Goal: Task Accomplishment & Management: Manage account settings

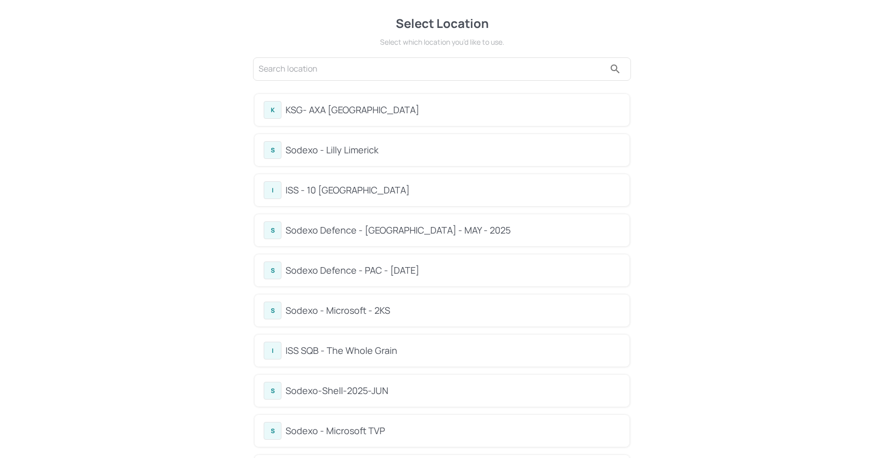
click at [323, 120] on div "K KSG- AXA [GEOGRAPHIC_DATA]" at bounding box center [441, 110] width 375 height 32
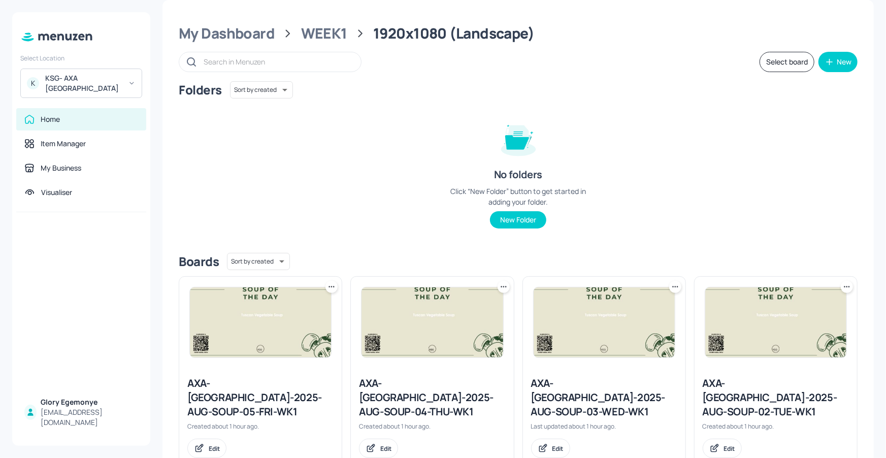
scroll to position [12, 0]
click at [70, 163] on div "My Business" at bounding box center [61, 168] width 41 height 10
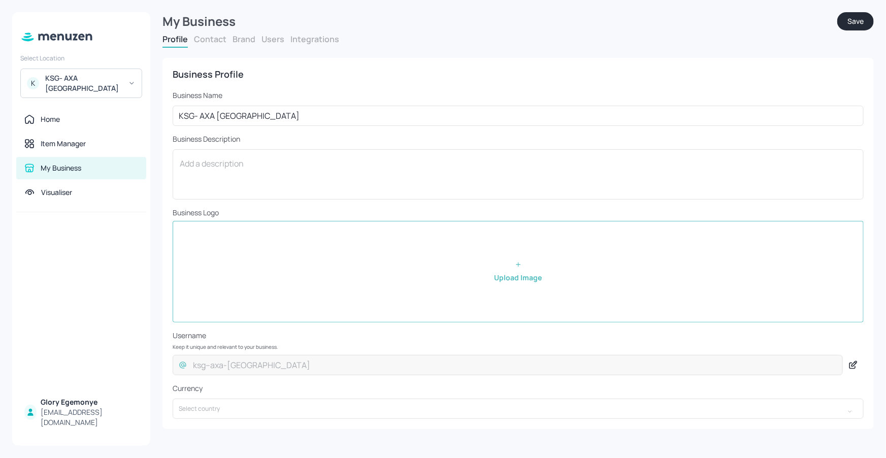
click at [273, 40] on button "Users" at bounding box center [273, 39] width 23 height 11
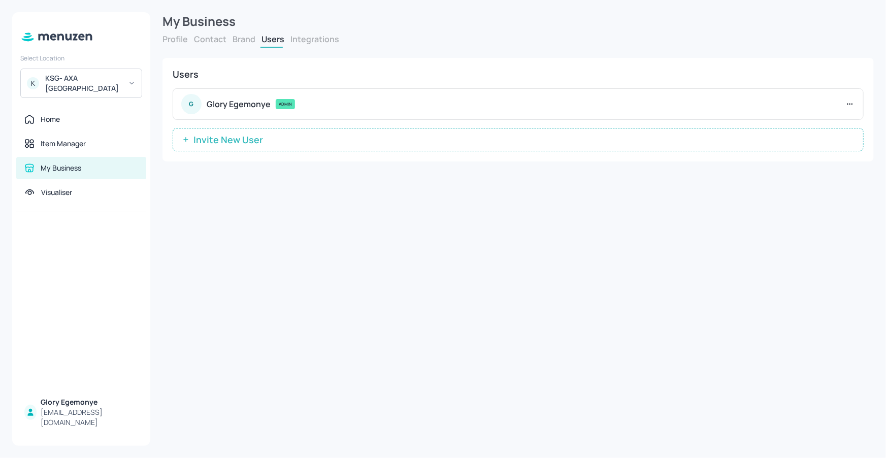
click at [265, 144] on button "Invite New User" at bounding box center [518, 139] width 691 height 23
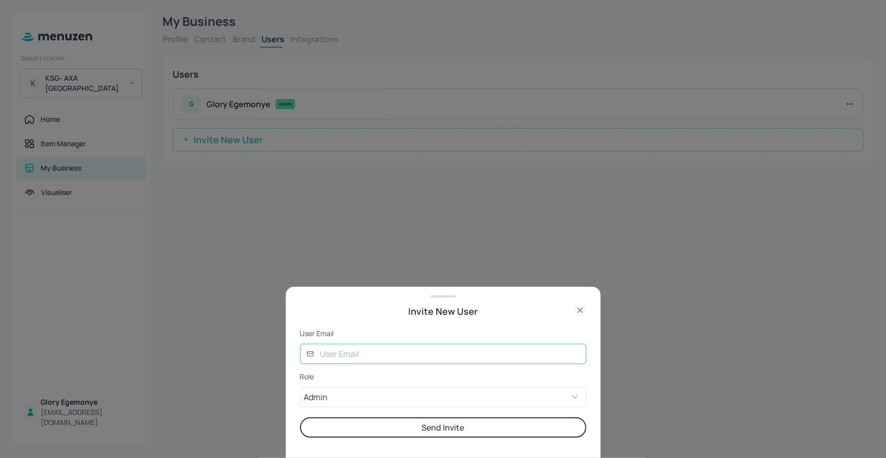
drag, startPoint x: 431, startPoint y: 357, endPoint x: 440, endPoint y: 355, distance: 9.4
click at [431, 357] on input "text" at bounding box center [450, 354] width 272 height 20
click at [300, 417] on button "Send Invite" at bounding box center [443, 427] width 286 height 20
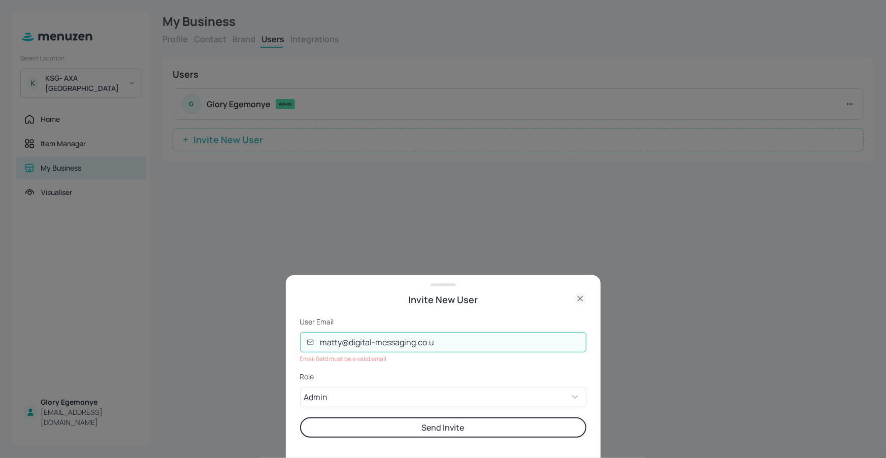
type input "[EMAIL_ADDRESS][DOMAIN_NAME]"
click at [472, 374] on p "Role" at bounding box center [443, 377] width 286 height 10
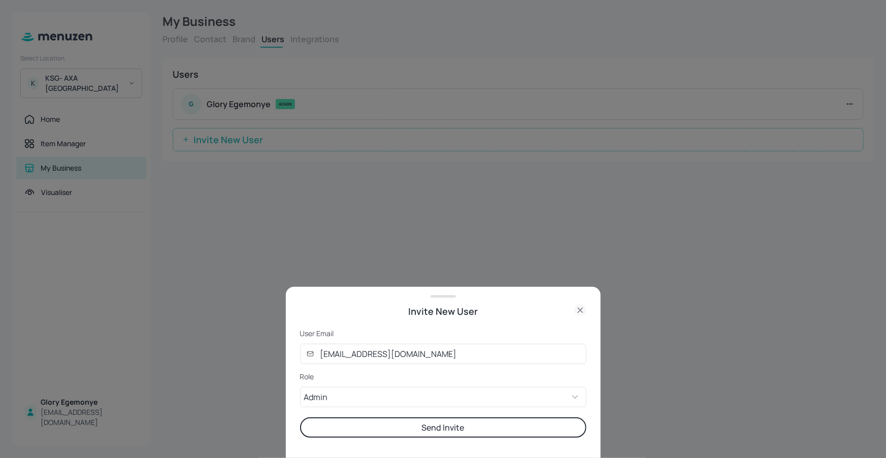
click at [467, 428] on button "Send Invite" at bounding box center [443, 427] width 286 height 20
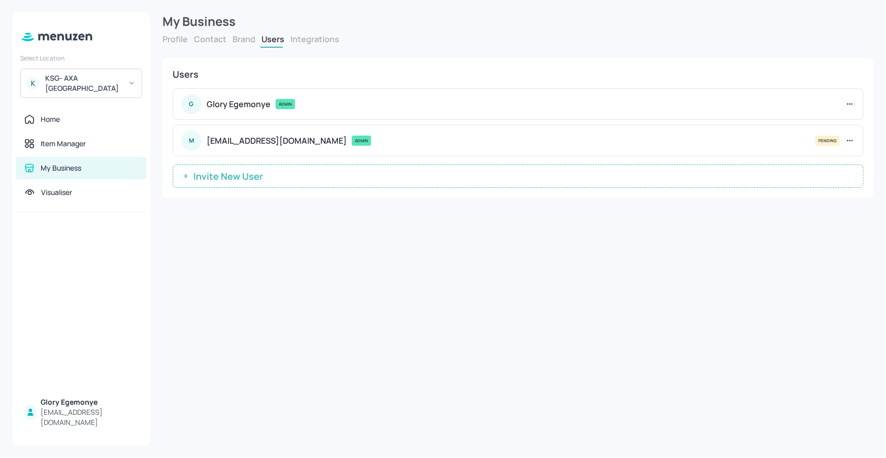
click at [241, 181] on span "Invite New User" at bounding box center [228, 176] width 80 height 10
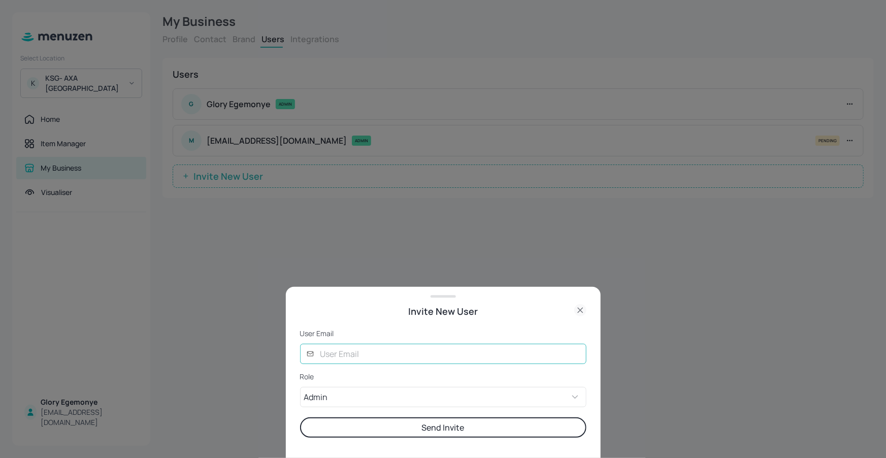
click at [410, 357] on input "text" at bounding box center [450, 354] width 272 height 20
click at [811, 218] on div at bounding box center [443, 229] width 886 height 458
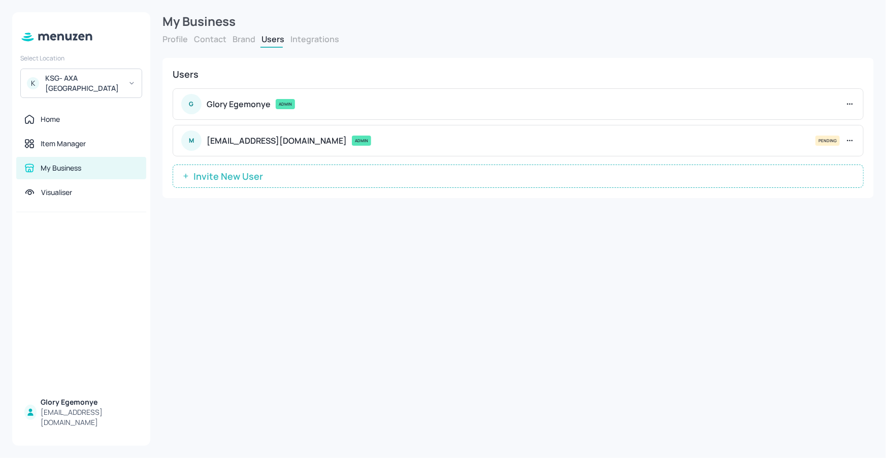
click at [416, 178] on button "Invite New User" at bounding box center [518, 176] width 691 height 23
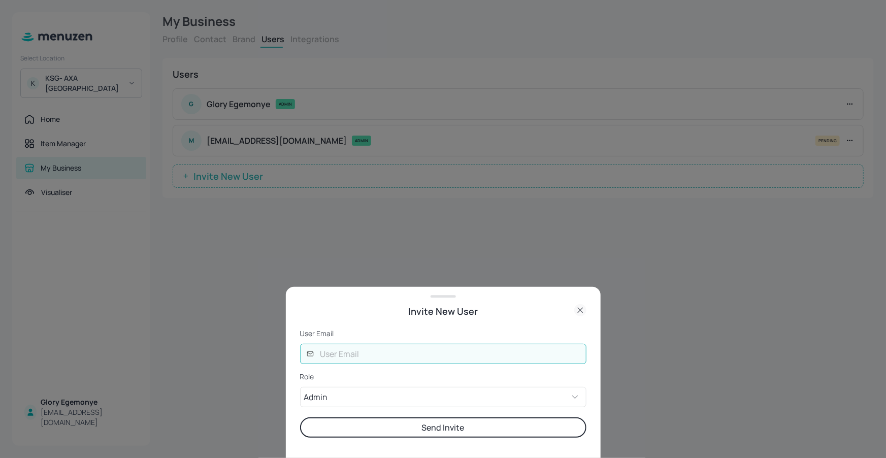
drag, startPoint x: 387, startPoint y: 350, endPoint x: 408, endPoint y: 345, distance: 20.9
click at [388, 350] on input "text" at bounding box center [450, 354] width 272 height 20
type input "[EMAIL_ADDRESS][DOMAIN_NAME]"
click at [462, 424] on button "Send Invite" at bounding box center [443, 427] width 286 height 20
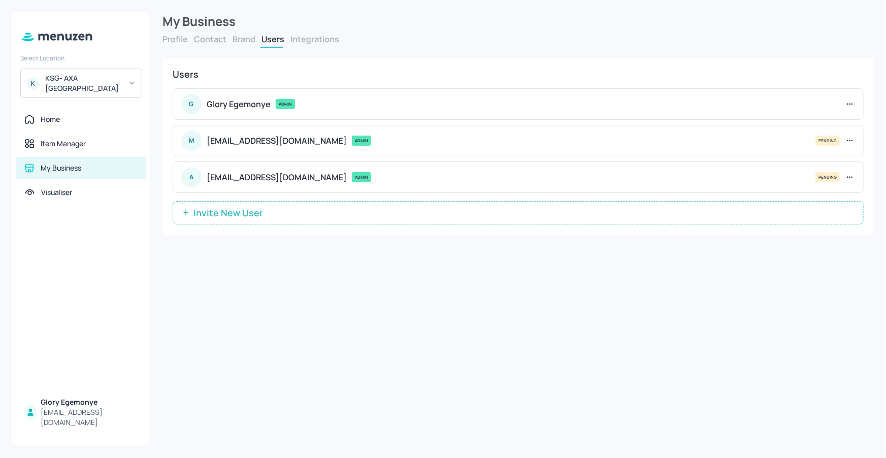
click at [323, 222] on button "Invite New User" at bounding box center [518, 212] width 691 height 23
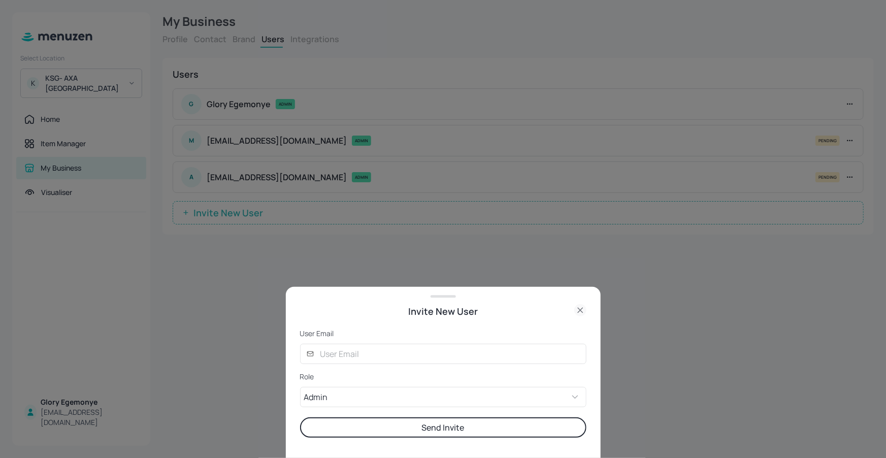
click at [392, 342] on form "User Email ​ ​ Role Admin ADMIN ​ Send Invite" at bounding box center [443, 383] width 286 height 109
click at [393, 344] on input "text" at bounding box center [450, 354] width 272 height 20
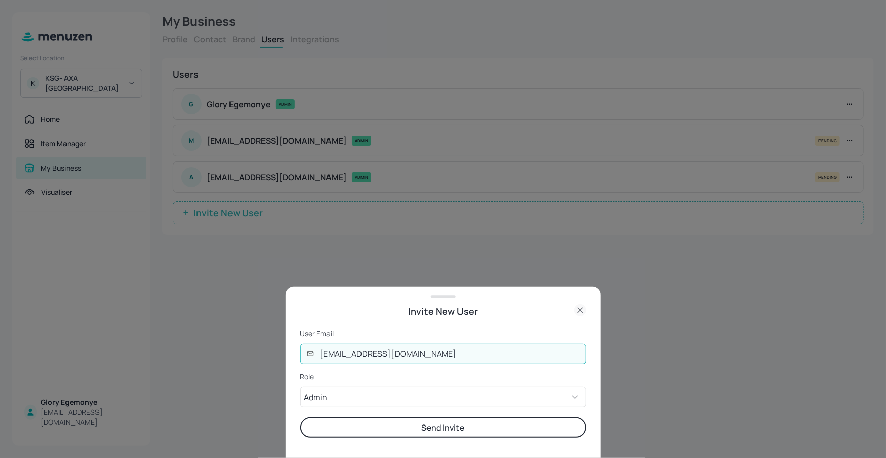
click at [525, 355] on input "[EMAIL_ADDRESS][DOMAIN_NAME]" at bounding box center [450, 354] width 272 height 20
type input "[EMAIL_ADDRESS][DOMAIN_NAME]"
click at [448, 424] on button "Send Invite" at bounding box center [443, 427] width 286 height 20
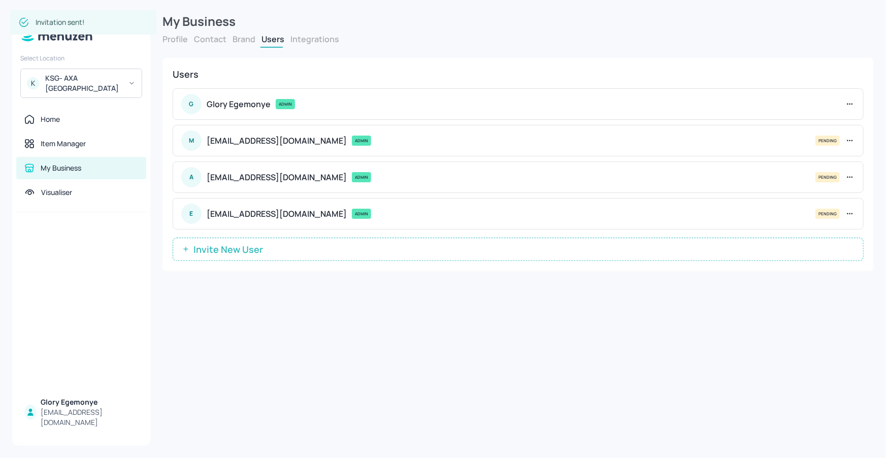
click at [239, 248] on span "Invite New User" at bounding box center [228, 249] width 80 height 10
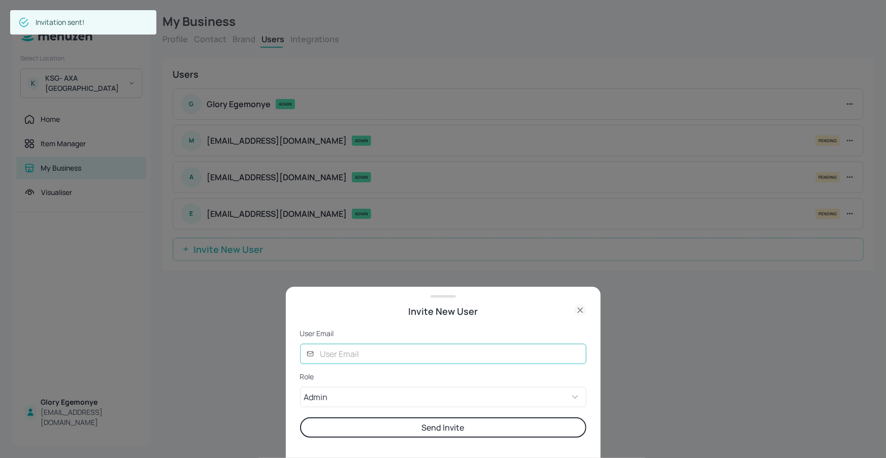
drag, startPoint x: 361, startPoint y: 360, endPoint x: 387, endPoint y: 346, distance: 29.5
click at [362, 360] on input "text" at bounding box center [450, 354] width 272 height 20
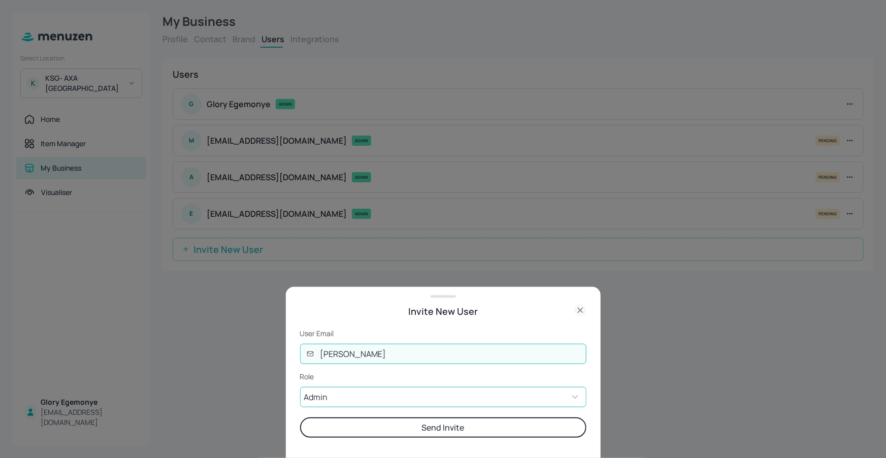
type input "[PERSON_NAME][EMAIL_ADDRESS][DOMAIN_NAME]"
click at [463, 423] on button "Send Invite" at bounding box center [443, 427] width 286 height 20
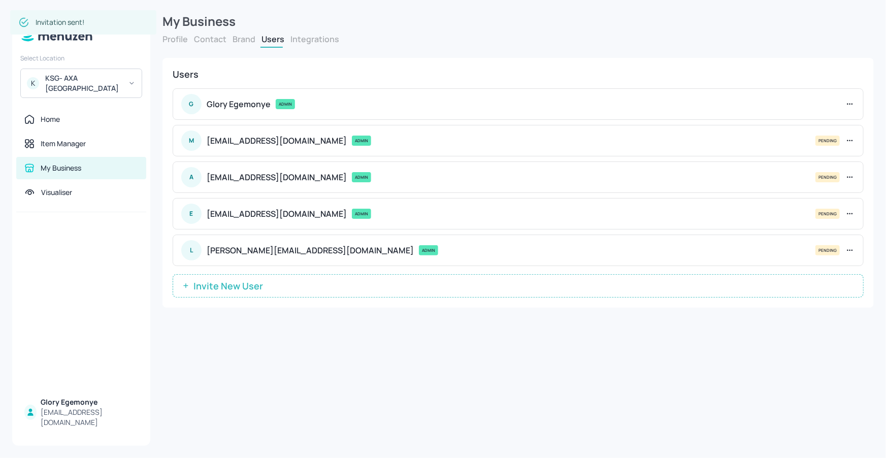
click at [222, 281] on span "Invite New User" at bounding box center [228, 286] width 80 height 10
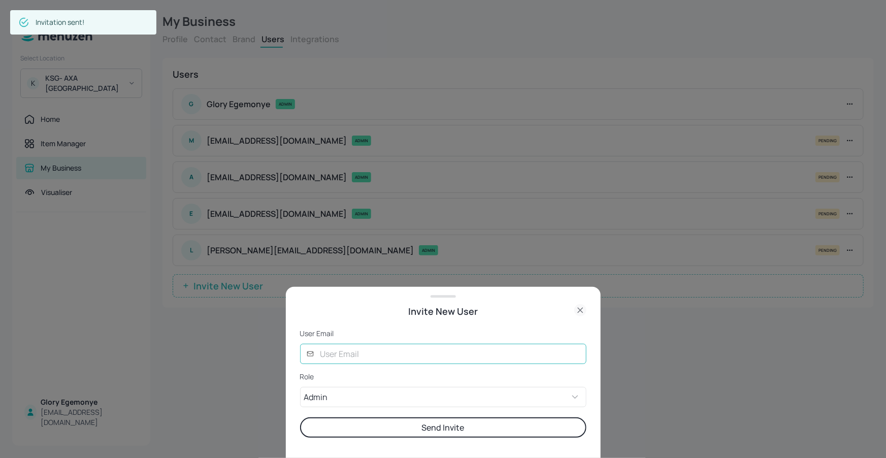
click at [326, 355] on input "text" at bounding box center [450, 354] width 272 height 20
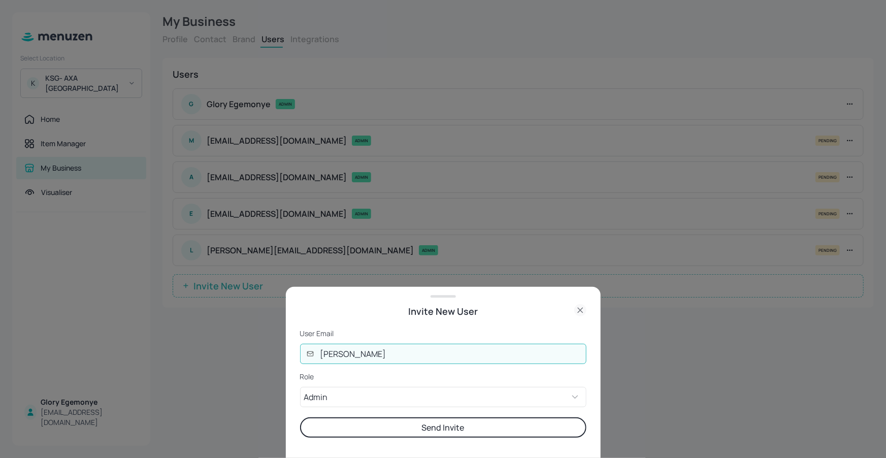
click at [300, 417] on button "Send Invite" at bounding box center [443, 427] width 286 height 20
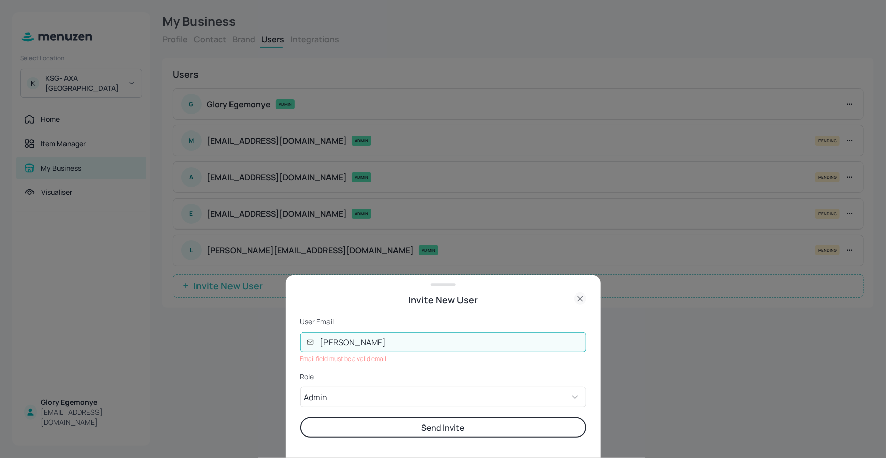
type input "[PERSON_NAME][EMAIL_ADDRESS][DOMAIN_NAME]"
click at [415, 423] on button "Send Invite" at bounding box center [443, 427] width 286 height 20
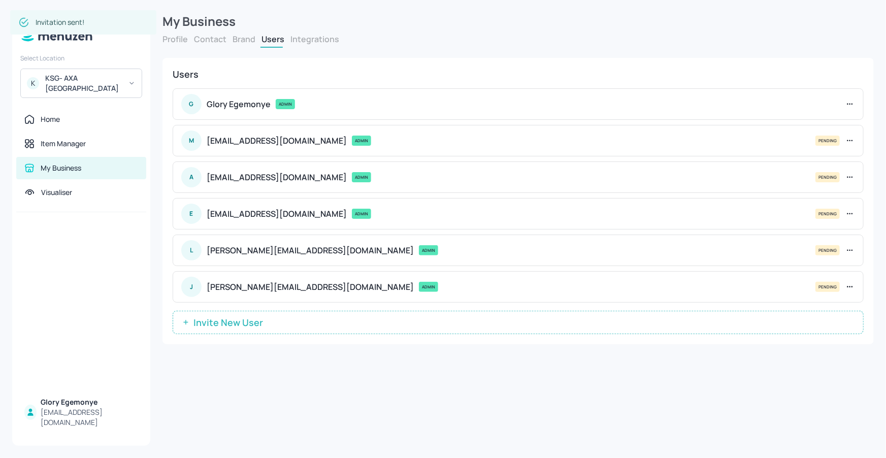
click at [249, 317] on span "Invite New User" at bounding box center [228, 322] width 80 height 10
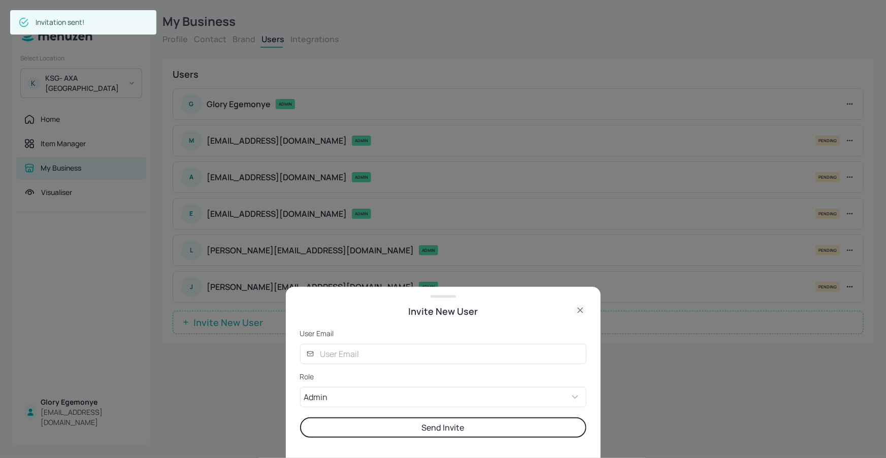
click at [384, 342] on form "User Email ​ ​ Role Admin ADMIN ​ Send Invite" at bounding box center [443, 383] width 286 height 109
click at [387, 348] on input "text" at bounding box center [450, 354] width 272 height 20
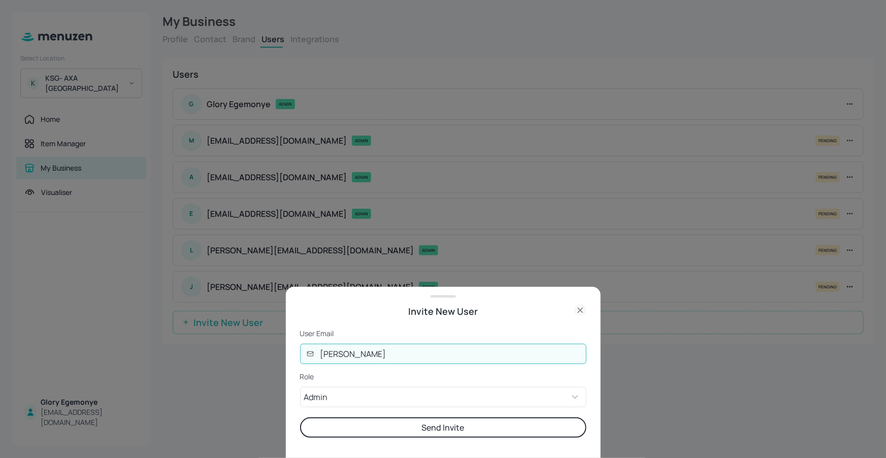
type input "[PERSON_NAME][EMAIL_ADDRESS][DOMAIN_NAME]"
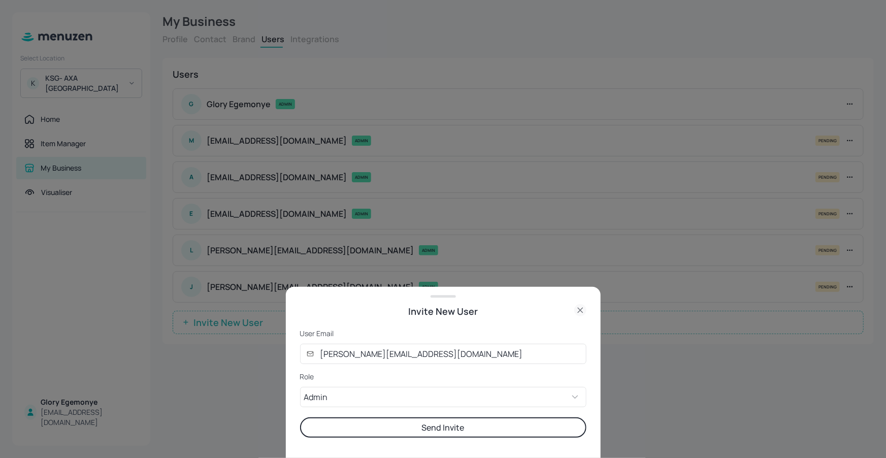
click at [433, 430] on button "Send Invite" at bounding box center [443, 427] width 286 height 20
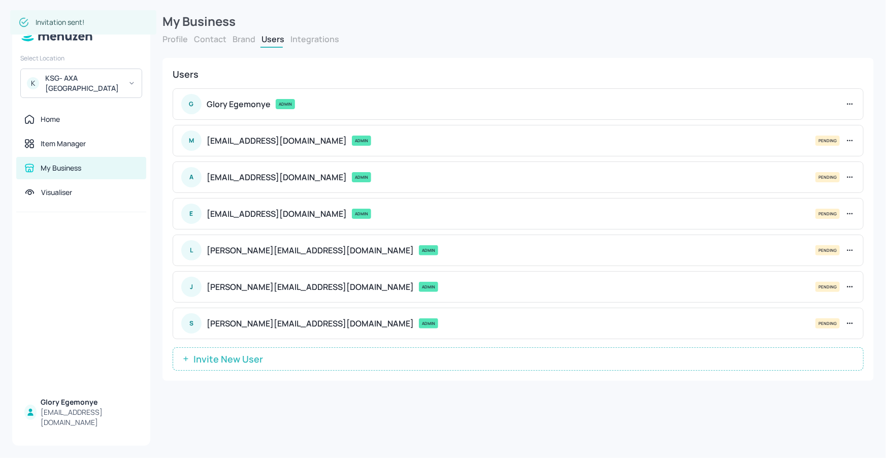
click at [396, 354] on button "Invite New User" at bounding box center [518, 358] width 691 height 23
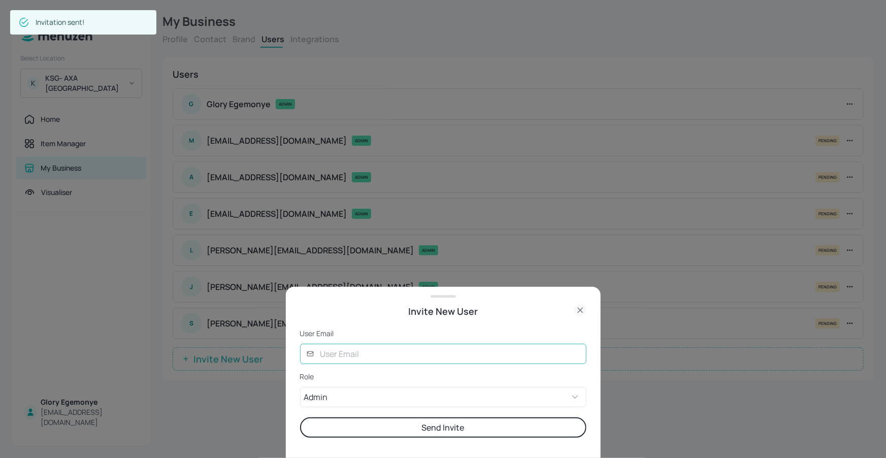
click at [400, 353] on input "text" at bounding box center [450, 354] width 272 height 20
type input "[EMAIL_ADDRESS][DOMAIN_NAME]"
click at [441, 423] on button "Send Invite" at bounding box center [443, 427] width 286 height 20
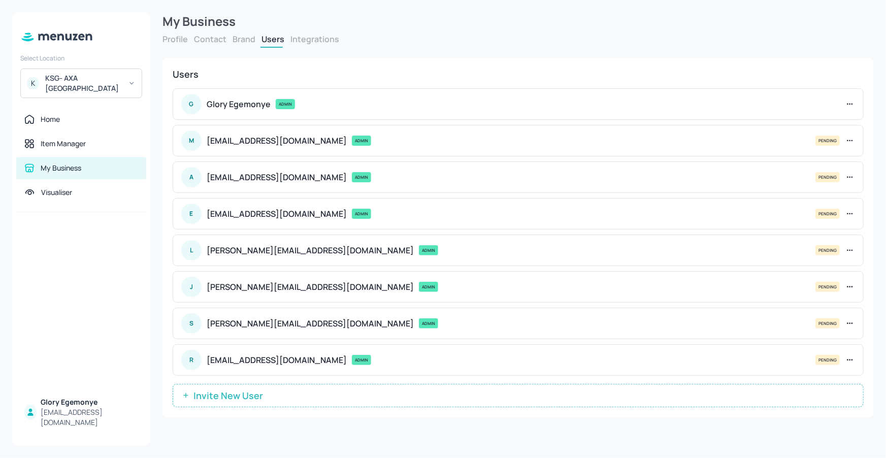
click at [238, 40] on button "Brand" at bounding box center [244, 39] width 23 height 11
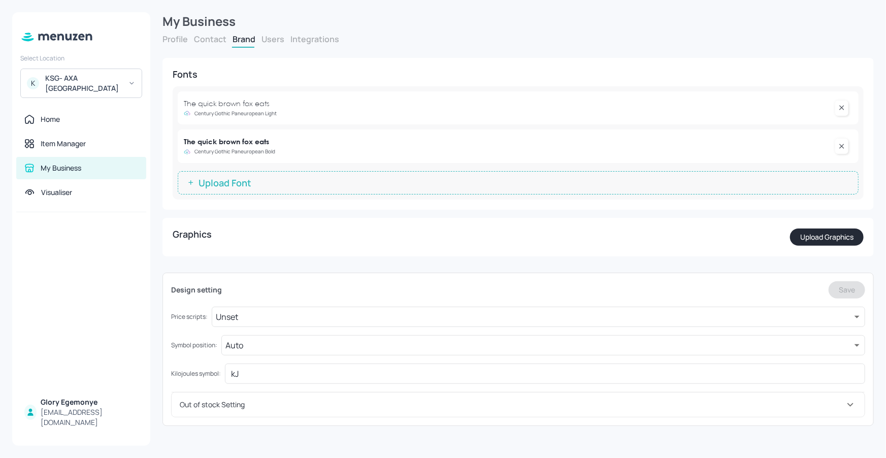
click at [191, 42] on div "Profile Contact Brand Users Integrations" at bounding box center [517, 41] width 711 height 14
drag, startPoint x: 214, startPoint y: 39, endPoint x: 209, endPoint y: 39, distance: 5.1
click at [214, 39] on button "Contact" at bounding box center [210, 39] width 32 height 11
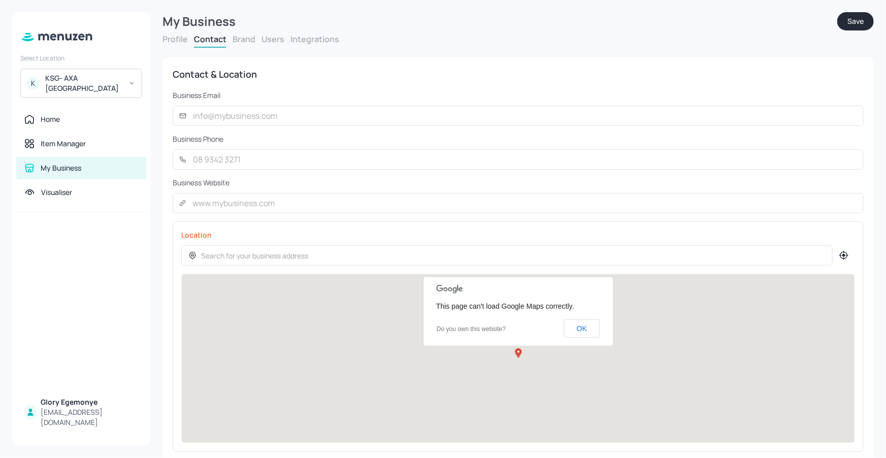
click at [178, 39] on button "Profile" at bounding box center [174, 39] width 25 height 11
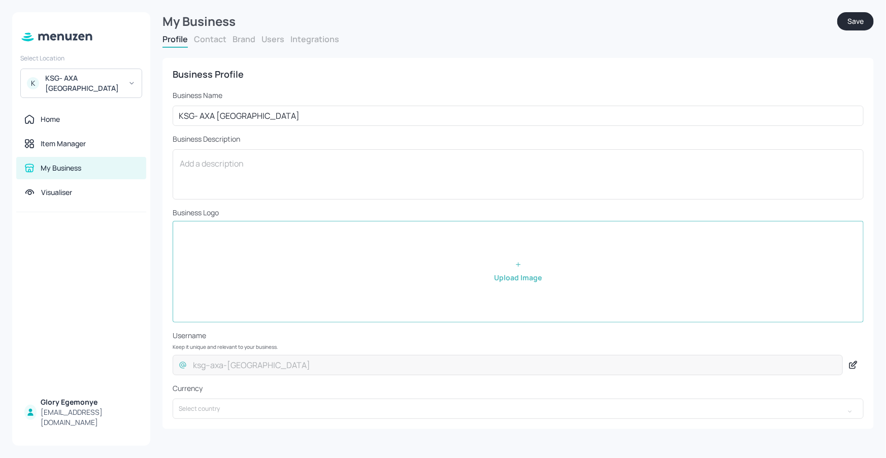
click at [108, 70] on div "K KSG- AXA [GEOGRAPHIC_DATA]" at bounding box center [81, 83] width 122 height 29
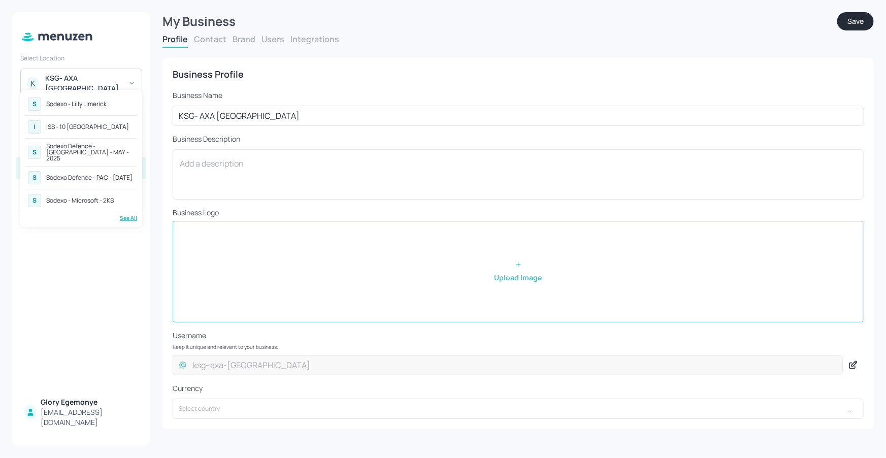
click at [132, 77] on div at bounding box center [443, 229] width 886 height 458
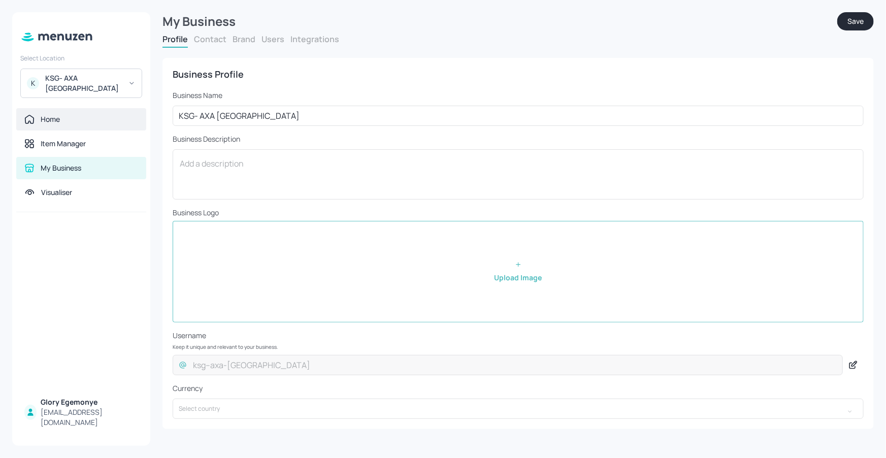
click at [99, 115] on div "Home" at bounding box center [81, 119] width 114 height 10
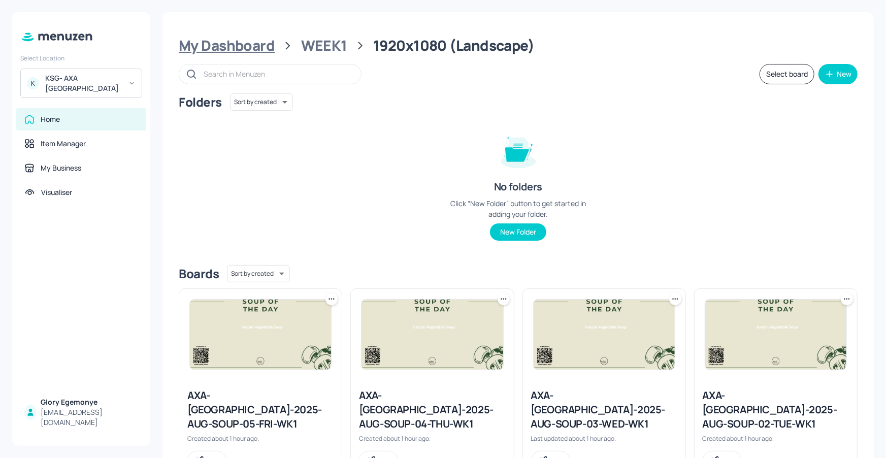
click at [241, 53] on div "My Dashboard" at bounding box center [227, 46] width 96 height 18
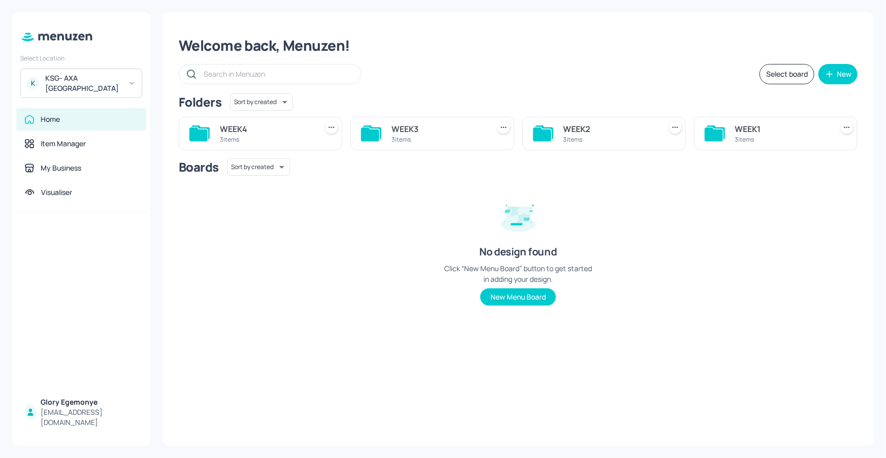
click at [719, 130] on icon at bounding box center [714, 134] width 18 height 14
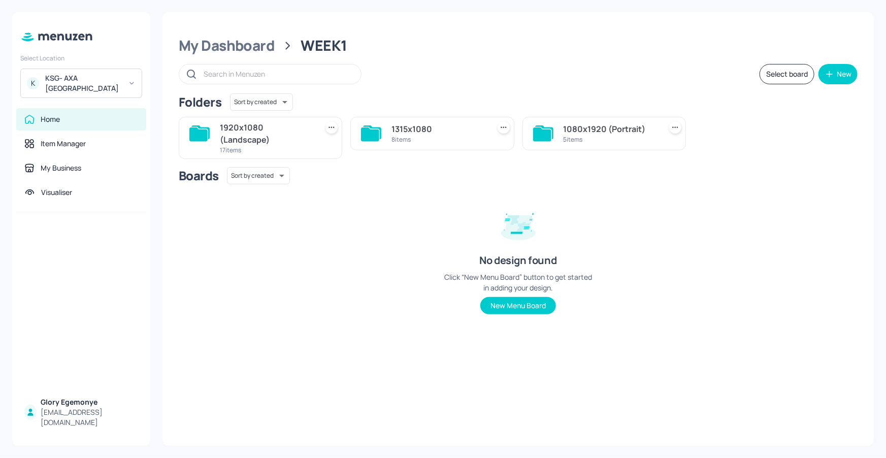
click at [541, 132] on icon at bounding box center [542, 134] width 18 height 14
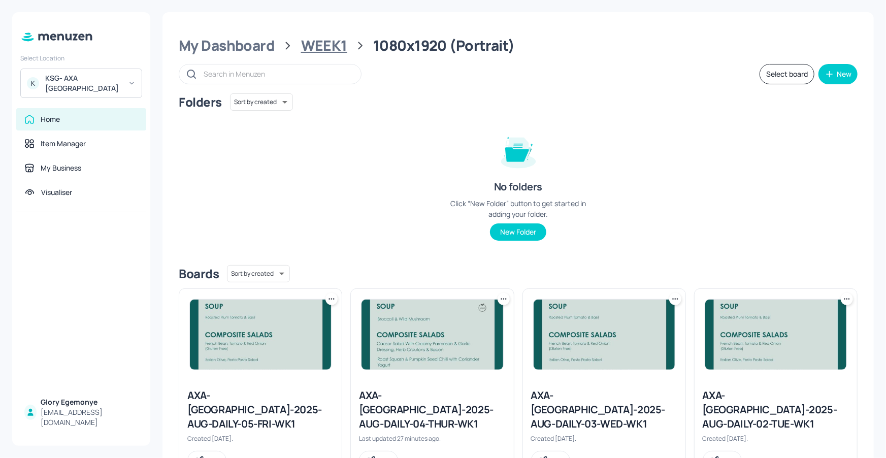
click at [339, 49] on div "WEEK1" at bounding box center [324, 46] width 46 height 18
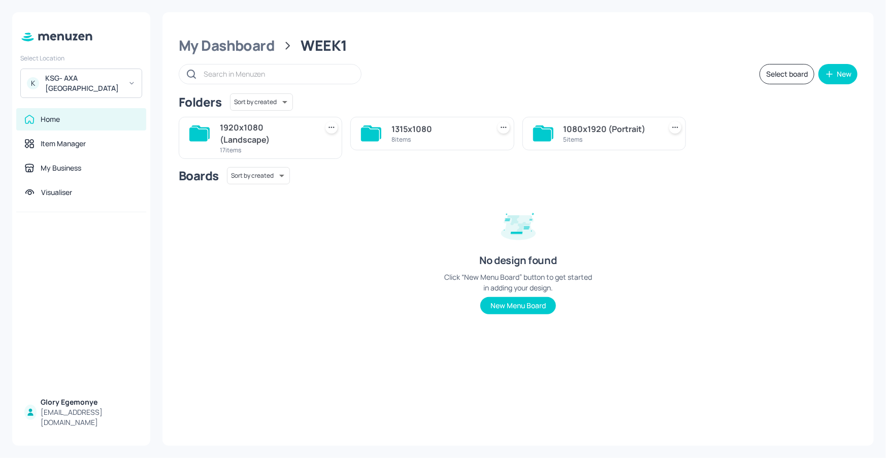
click at [368, 135] on icon at bounding box center [370, 134] width 18 height 14
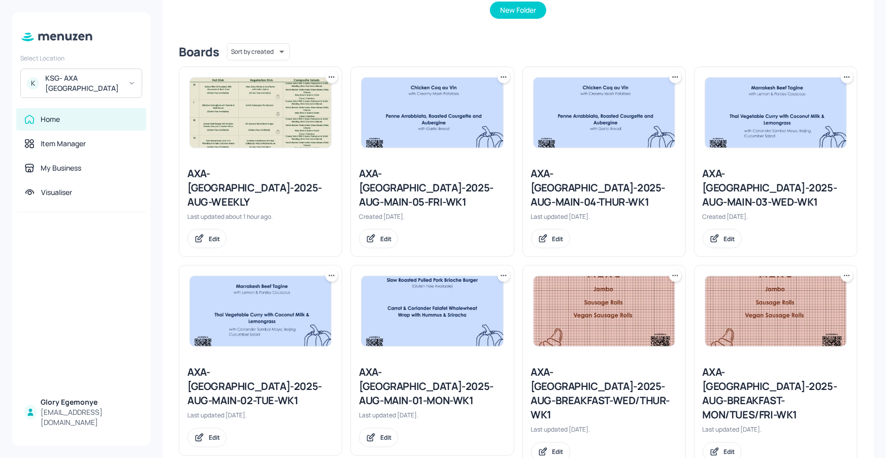
scroll to position [229, 0]
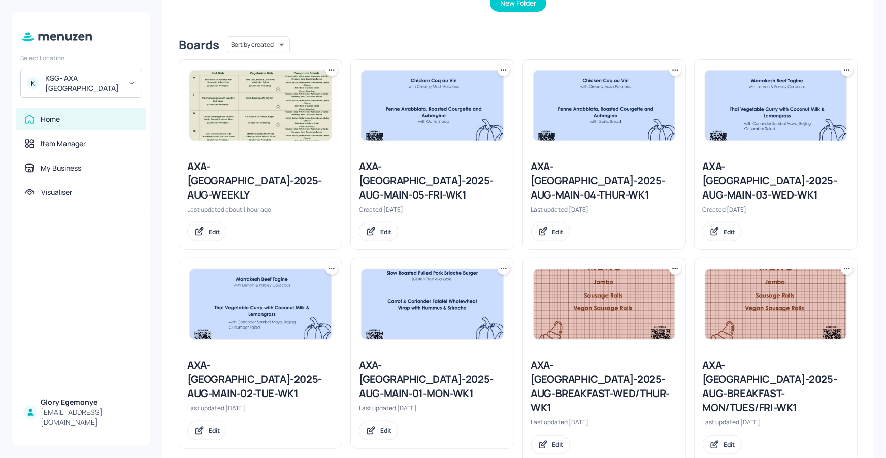
click at [284, 172] on div "AXA-[GEOGRAPHIC_DATA]-2025-AUG-WEEKLY" at bounding box center [260, 180] width 146 height 43
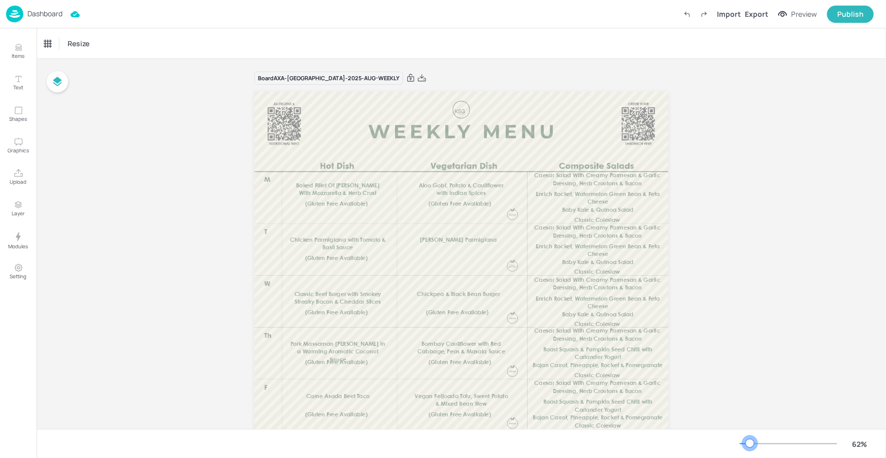
click at [751, 441] on div at bounding box center [788, 444] width 97 height 8
click at [747, 441] on div at bounding box center [750, 443] width 8 height 8
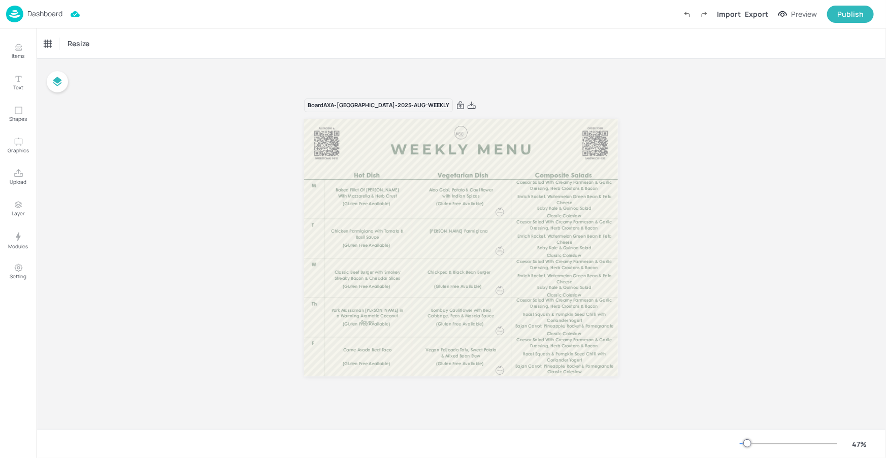
click at [693, 182] on div "Board AXA-[GEOGRAPHIC_DATA]-2025-AUG-WEEKLY Baked Fillet Of [PERSON_NAME] With …" at bounding box center [462, 244] width 850 height 370
